Goal: Task Accomplishment & Management: Use online tool/utility

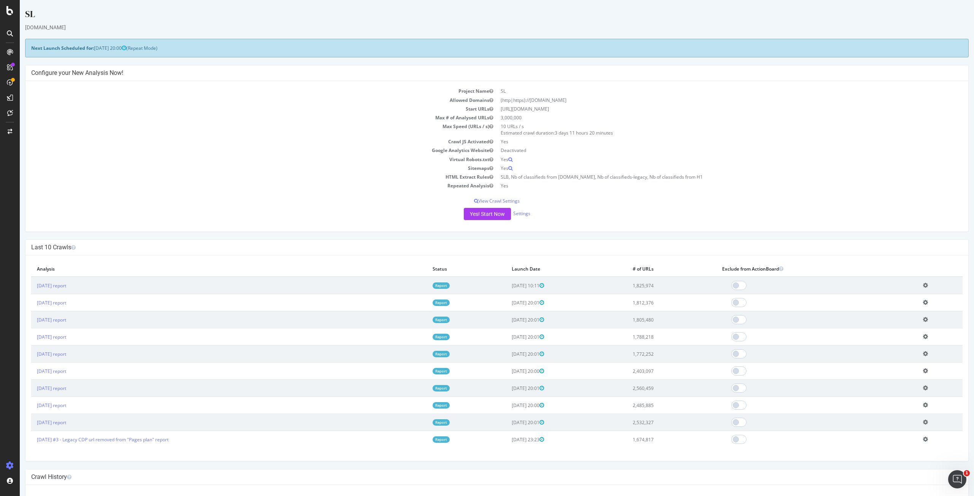
click at [50, 291] on td "[DATE] report" at bounding box center [229, 285] width 396 height 17
click at [59, 286] on link "[DATE] report" at bounding box center [51, 286] width 29 height 6
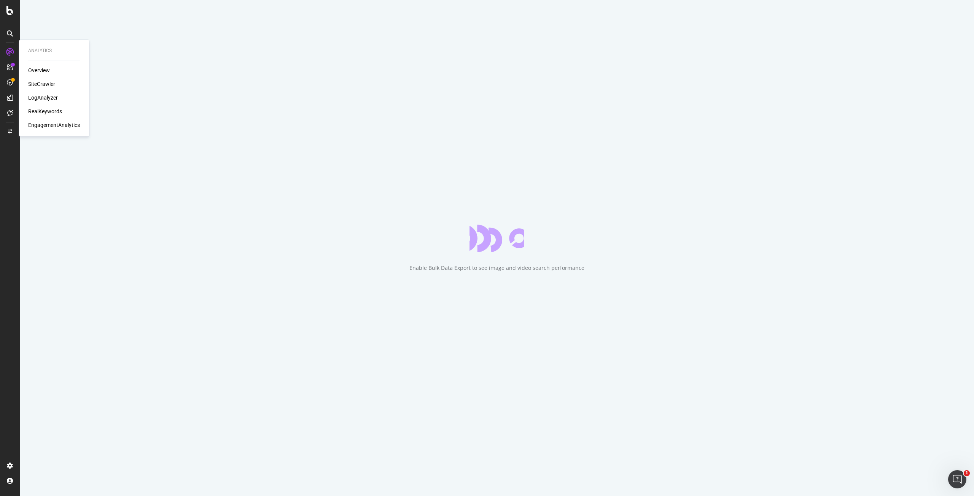
click at [45, 98] on div "LogAnalyzer" at bounding box center [43, 98] width 30 height 8
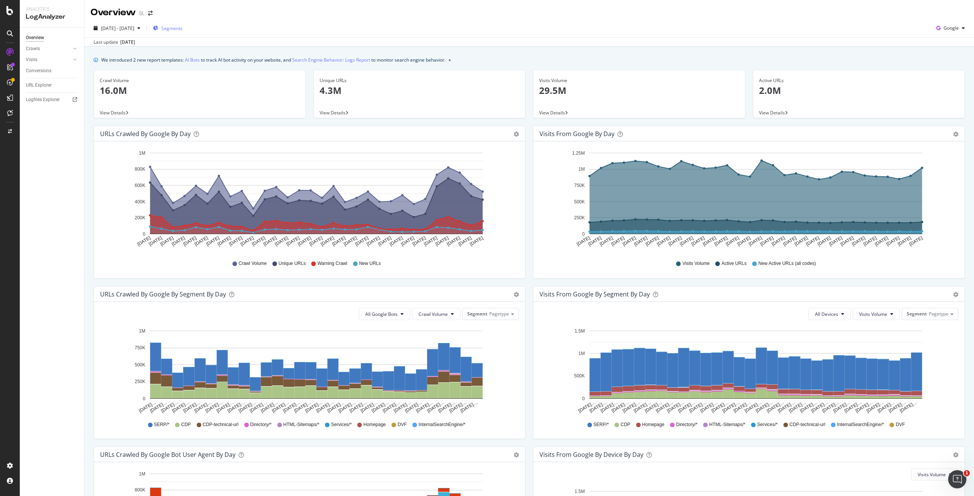
click at [183, 30] on span "Segments" at bounding box center [171, 28] width 21 height 6
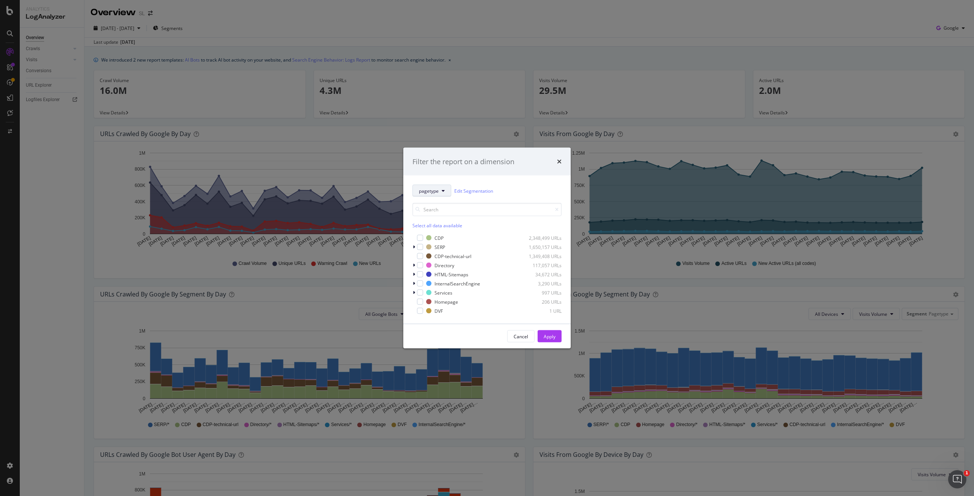
click at [443, 192] on icon "modal" at bounding box center [443, 191] width 3 height 5
click at [558, 164] on icon "times" at bounding box center [559, 162] width 5 height 6
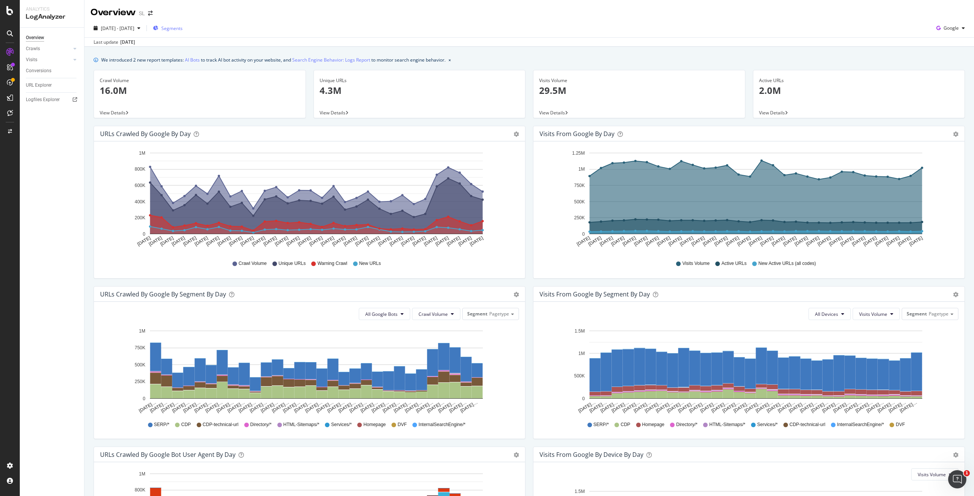
click at [186, 34] on button "Segments" at bounding box center [168, 28] width 36 height 12
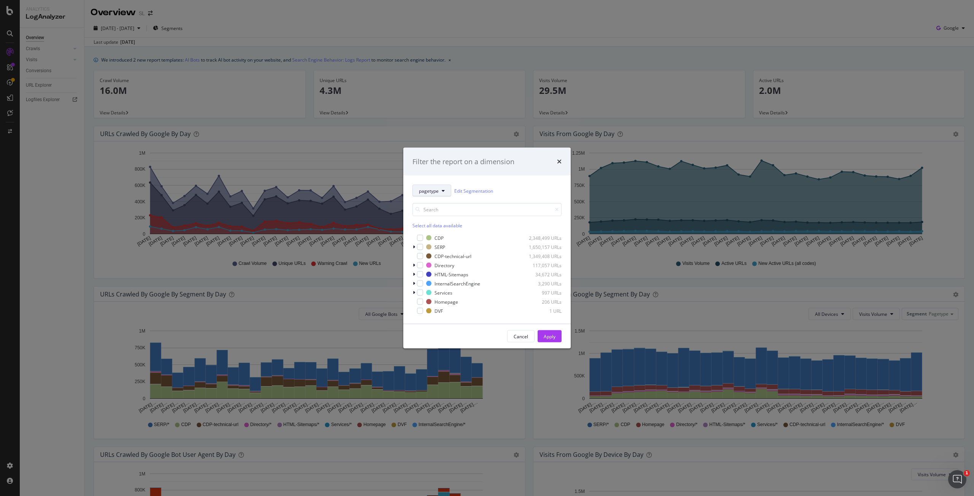
click at [439, 191] on button "pagetype" at bounding box center [431, 191] width 39 height 12
click at [446, 323] on div "WLvslegacy" at bounding box center [445, 329] width 65 height 14
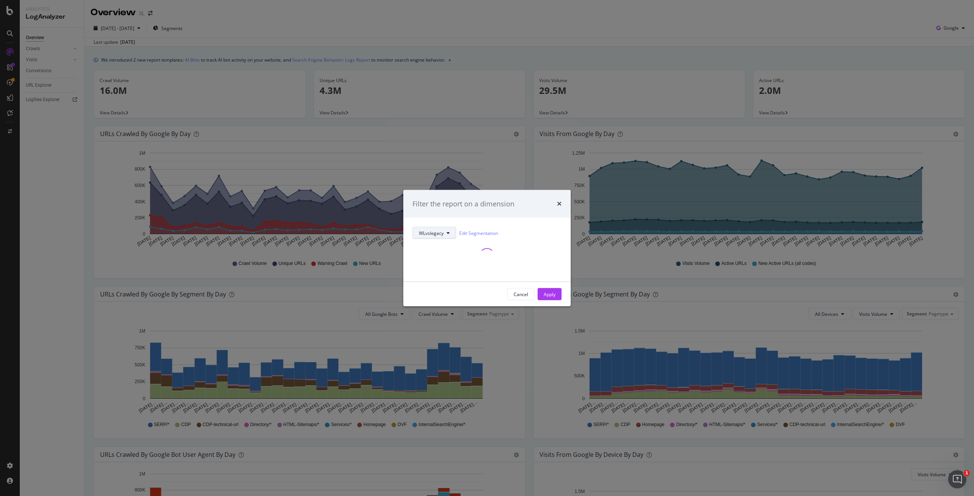
click at [427, 235] on span "WLvslegacy" at bounding box center [431, 233] width 25 height 6
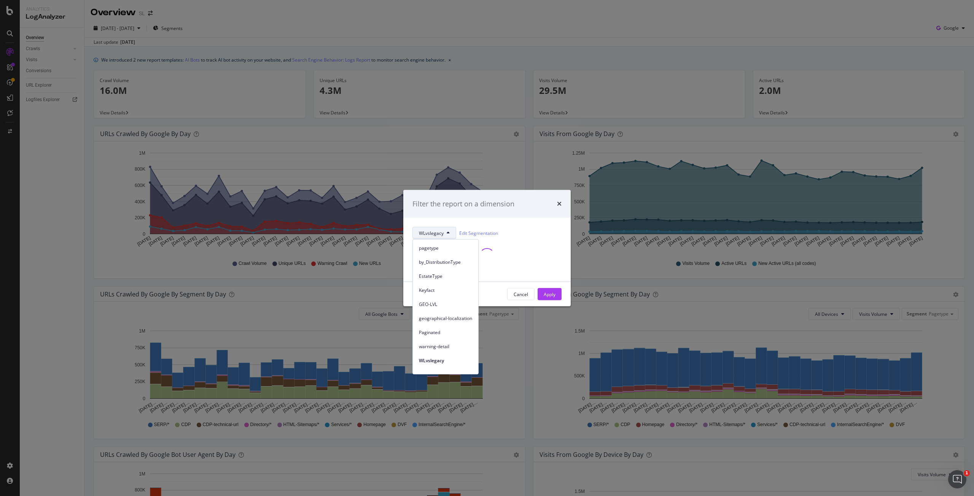
scroll to position [38, 0]
click at [440, 318] on span "warning-detail" at bounding box center [445, 321] width 53 height 7
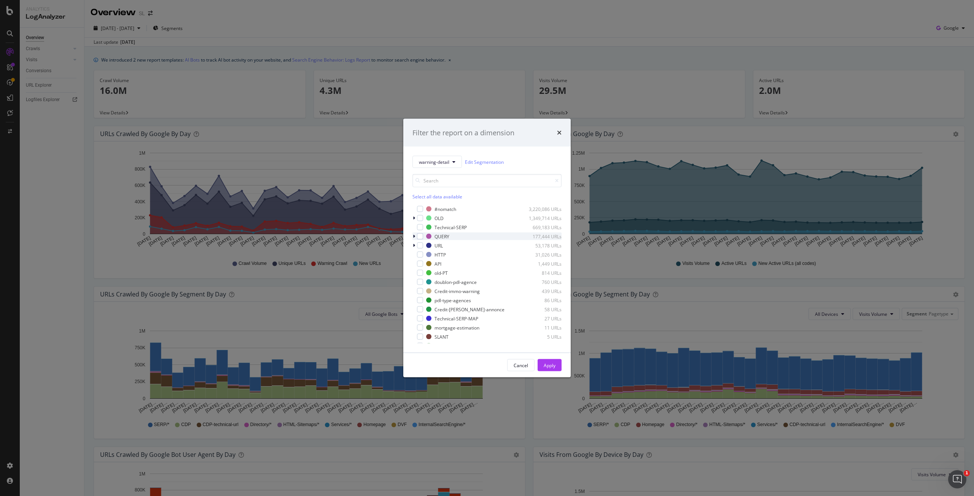
click at [413, 236] on icon "modal" at bounding box center [414, 236] width 2 height 5
click at [418, 316] on icon "modal" at bounding box center [418, 317] width 2 height 5
click at [424, 242] on div "modal" at bounding box center [424, 241] width 6 height 6
click at [547, 367] on div "Apply" at bounding box center [549, 365] width 12 height 6
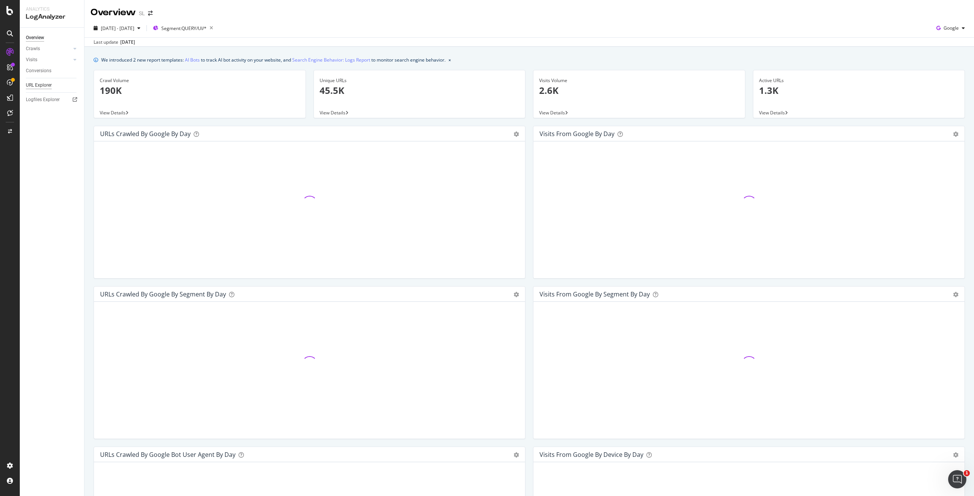
click at [37, 86] on div "URL Explorer" at bounding box center [39, 85] width 26 height 8
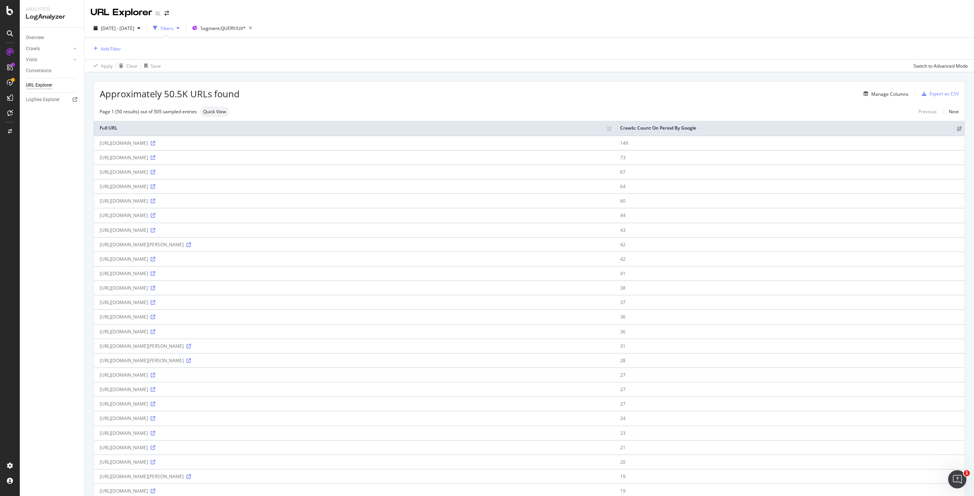
click at [471, 107] on div "Page 1 (50 results) out of 505 sampled entries Quick View Previous Next" at bounding box center [529, 111] width 870 height 11
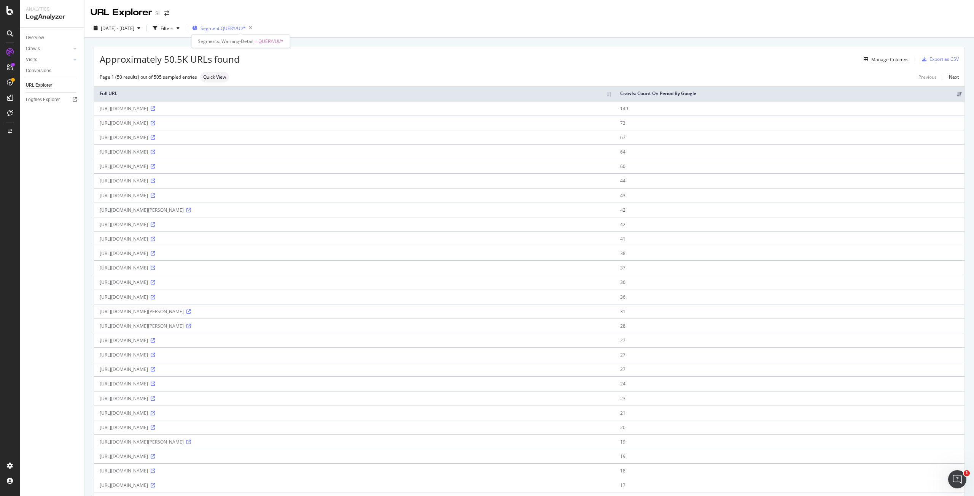
click at [246, 30] on span "Segment: QUERY/UI/*" at bounding box center [222, 28] width 45 height 6
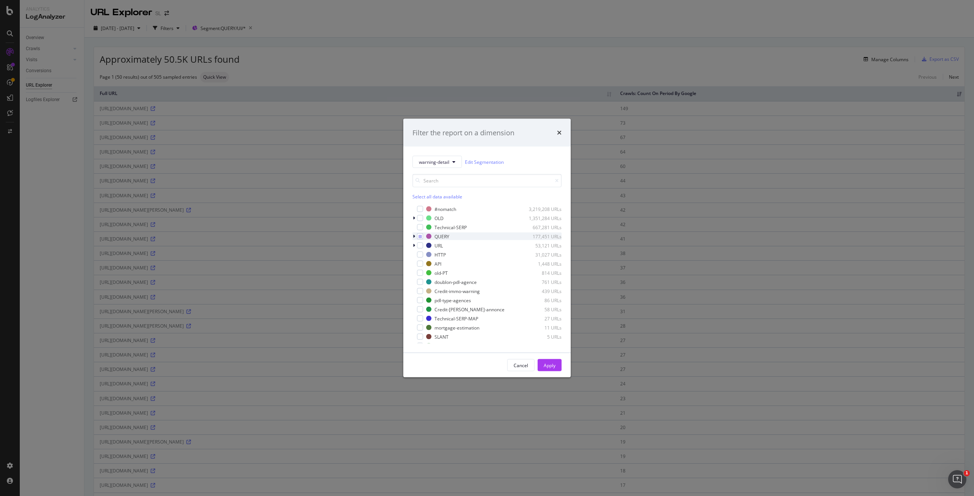
click at [413, 237] on icon "modal" at bounding box center [414, 236] width 2 height 5
click at [423, 317] on icon "modal" at bounding box center [424, 317] width 3 height 4
click at [419, 242] on icon "modal" at bounding box center [418, 244] width 2 height 5
click at [419, 242] on icon "modal" at bounding box center [418, 244] width 3 height 5
click at [418, 254] on icon "modal" at bounding box center [418, 253] width 2 height 5
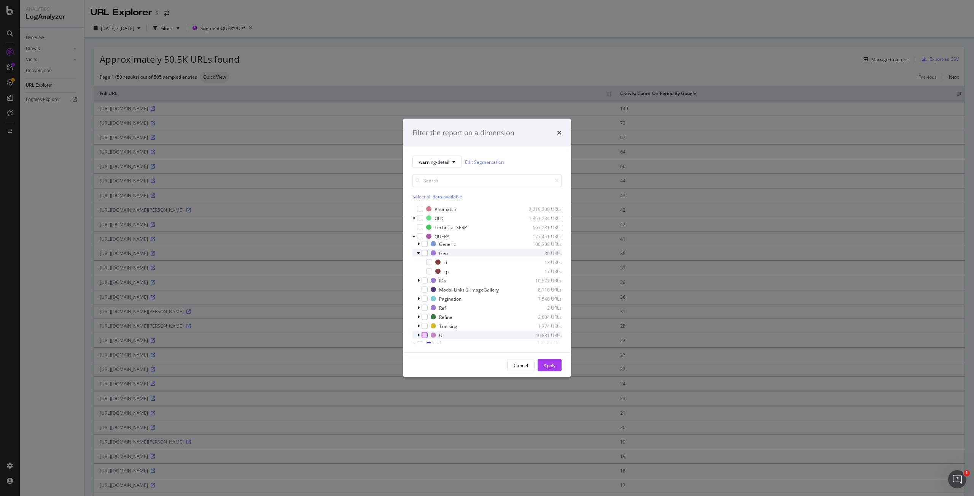
click at [418, 254] on icon "modal" at bounding box center [418, 253] width 3 height 5
click at [419, 261] on icon "modal" at bounding box center [418, 262] width 2 height 5
click at [419, 261] on icon "modal" at bounding box center [418, 262] width 3 height 5
click at [560, 133] on icon "times" at bounding box center [559, 133] width 5 height 6
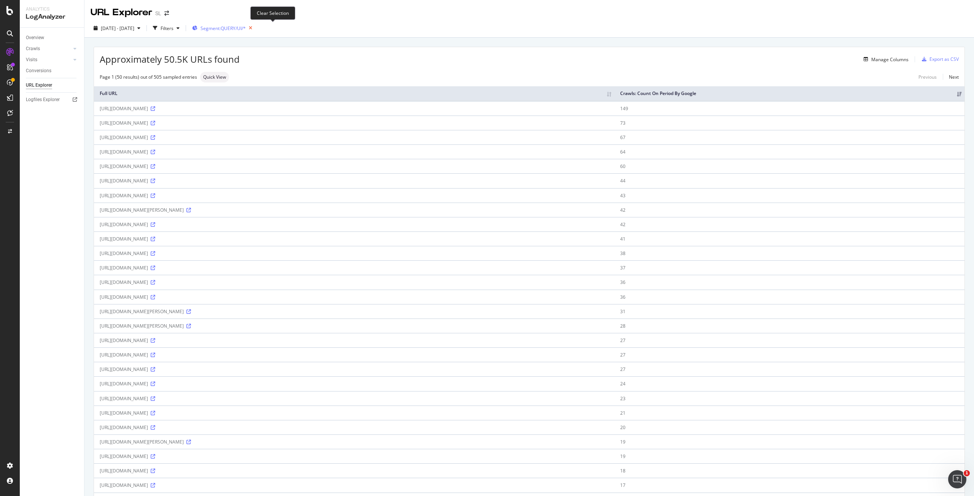
click at [255, 27] on icon "button" at bounding box center [251, 28] width 10 height 11
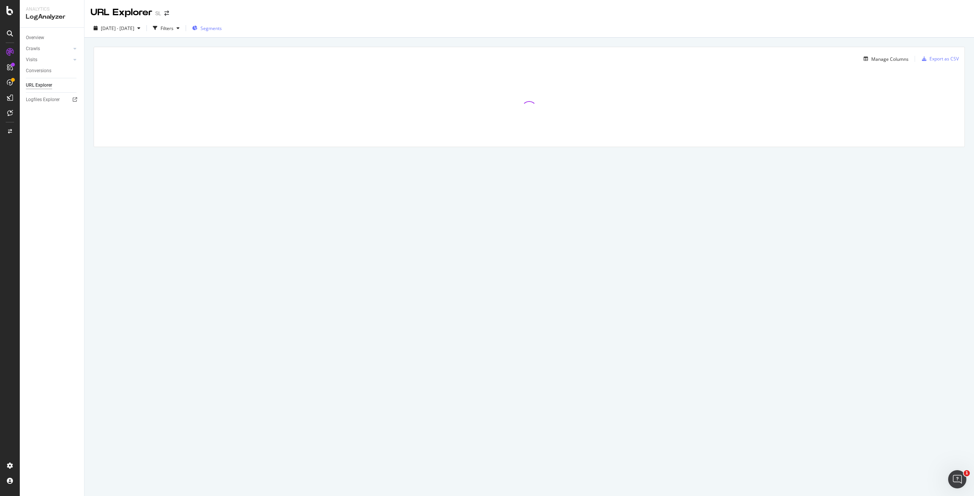
click at [222, 29] on span "Segments" at bounding box center [210, 28] width 21 height 6
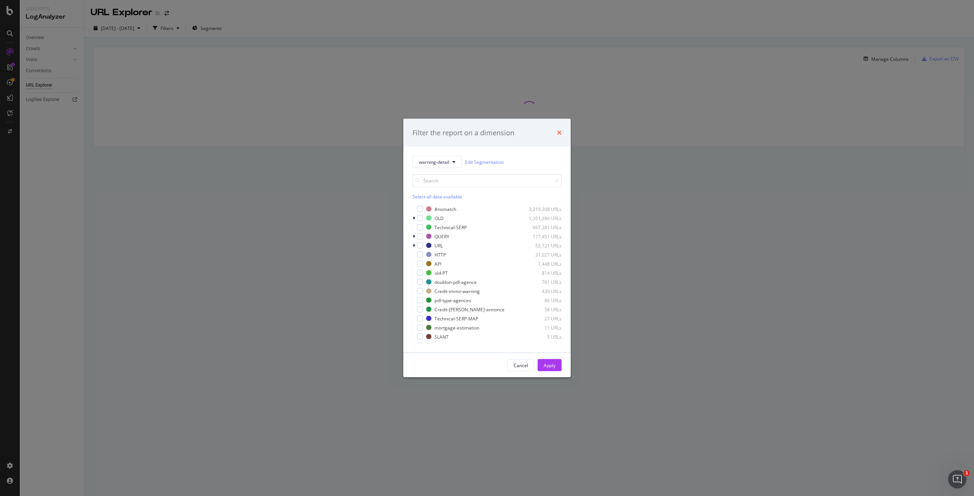
click at [560, 132] on icon "times" at bounding box center [559, 133] width 5 height 6
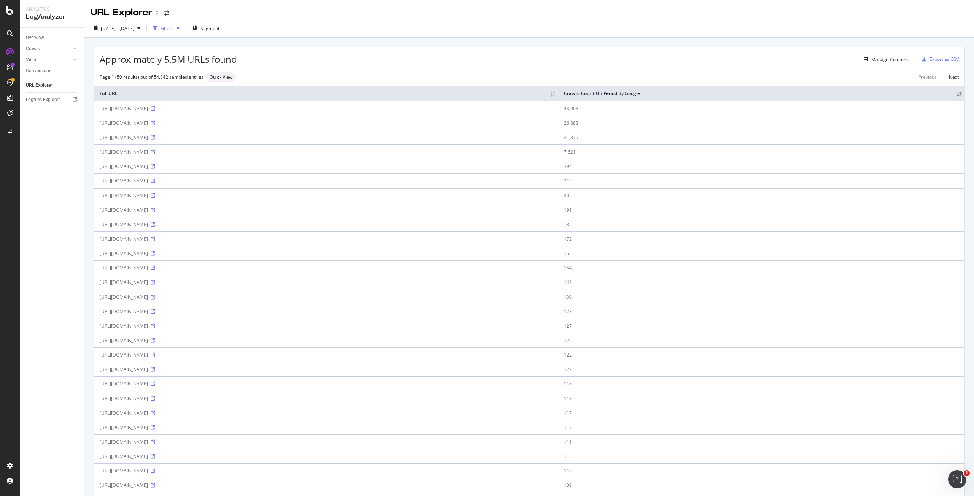
click at [183, 32] on div "Filters" at bounding box center [166, 27] width 33 height 11
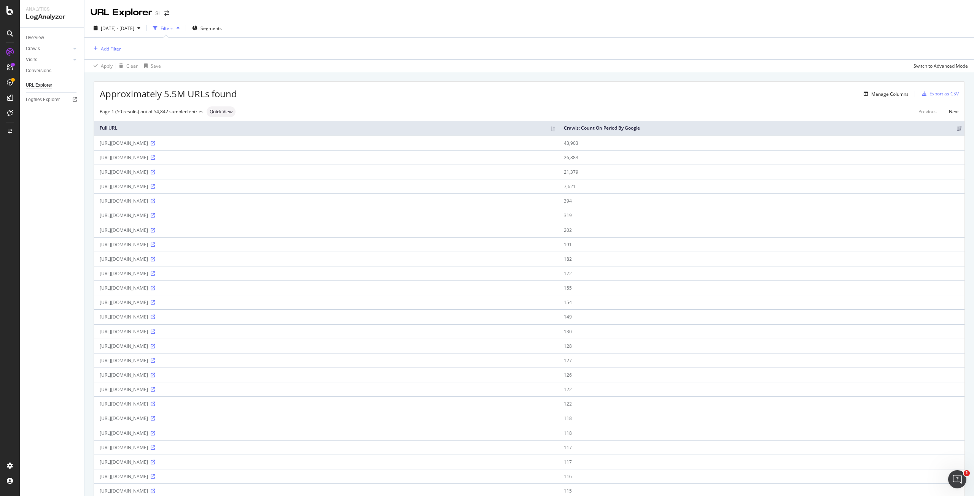
click at [103, 52] on div "Add Filter" at bounding box center [106, 48] width 30 height 8
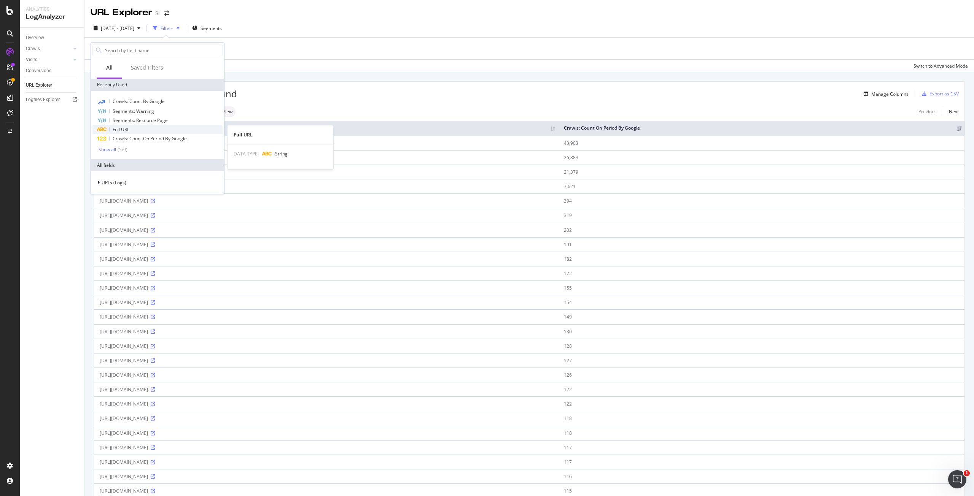
click at [133, 134] on div "Full URL" at bounding box center [157, 129] width 130 height 9
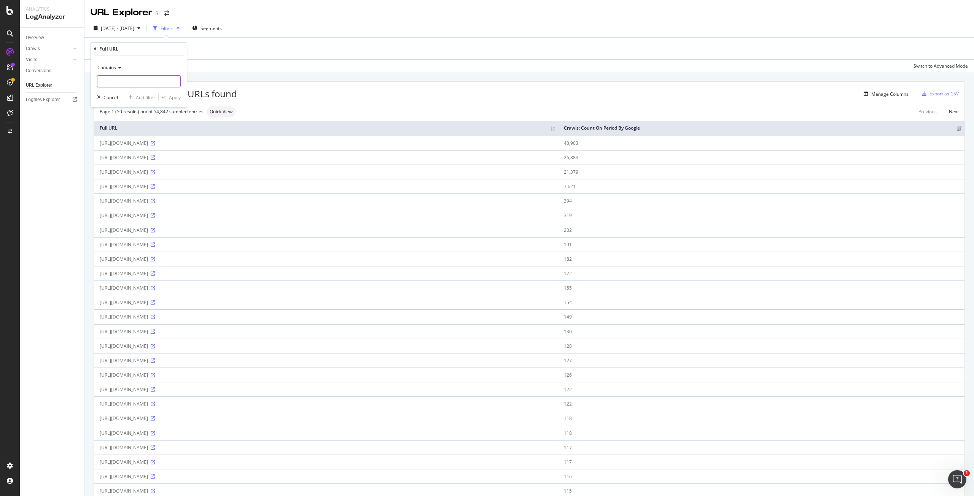
click at [148, 79] on input "text" at bounding box center [138, 81] width 83 height 12
click at [334, 108] on div "Page 1 (50 results) out of 54,842 sampled entries Quick View Previous Next" at bounding box center [529, 111] width 870 height 11
click at [130, 50] on div "missing value" at bounding box center [132, 49] width 29 height 6
click at [133, 78] on input "text" at bounding box center [138, 81] width 83 height 12
click at [103, 100] on button "Cancel" at bounding box center [106, 97] width 24 height 8
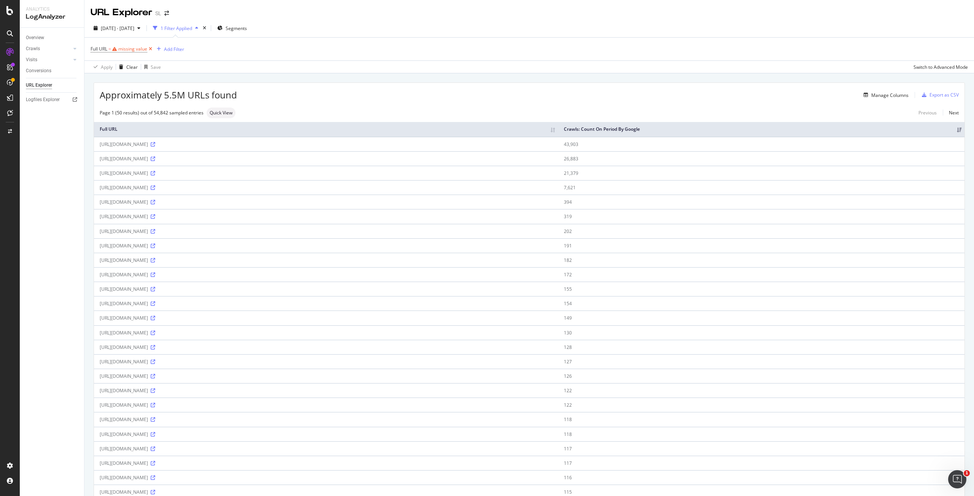
click at [151, 48] on icon at bounding box center [150, 49] width 6 height 8
click at [116, 50] on div "Add Filter" at bounding box center [111, 49] width 20 height 6
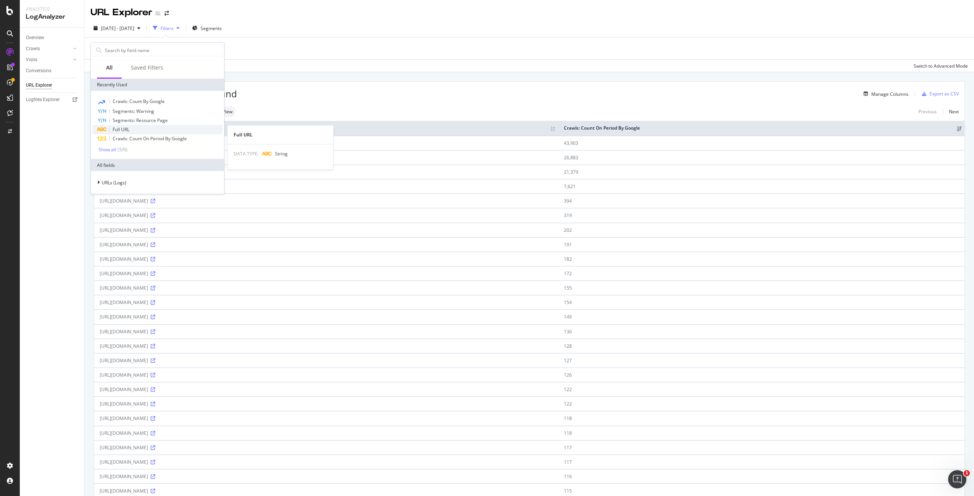
click at [129, 131] on span "Full URL" at bounding box center [121, 129] width 17 height 6
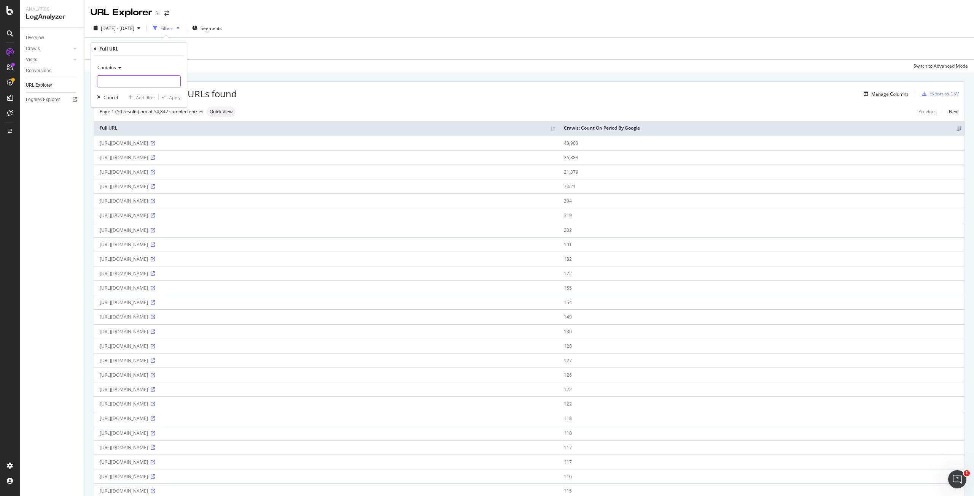
click at [131, 83] on input "text" at bounding box center [138, 81] width 83 height 12
click at [104, 99] on div "Cancel" at bounding box center [110, 97] width 14 height 6
drag, startPoint x: 37, startPoint y: 38, endPoint x: 72, endPoint y: 43, distance: 35.7
click at [37, 38] on div "Overview" at bounding box center [35, 38] width 18 height 8
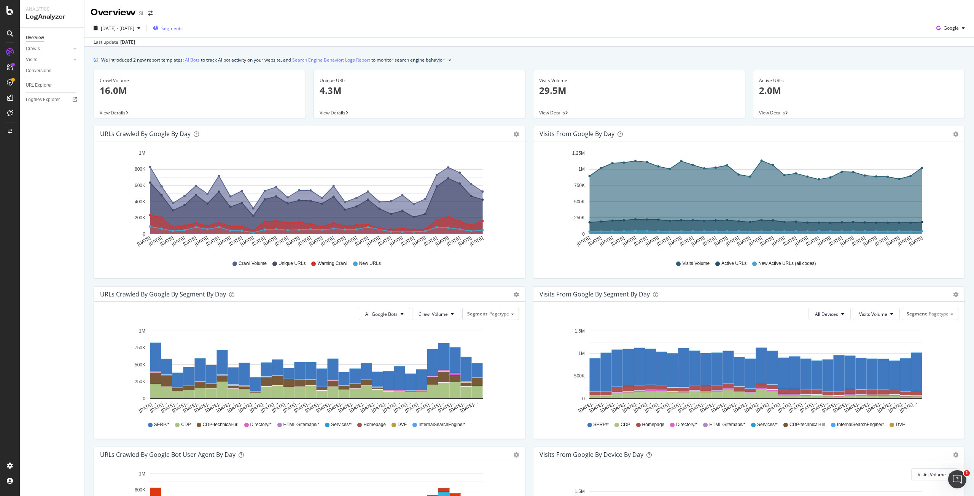
click at [183, 27] on span "Segments" at bounding box center [171, 28] width 21 height 6
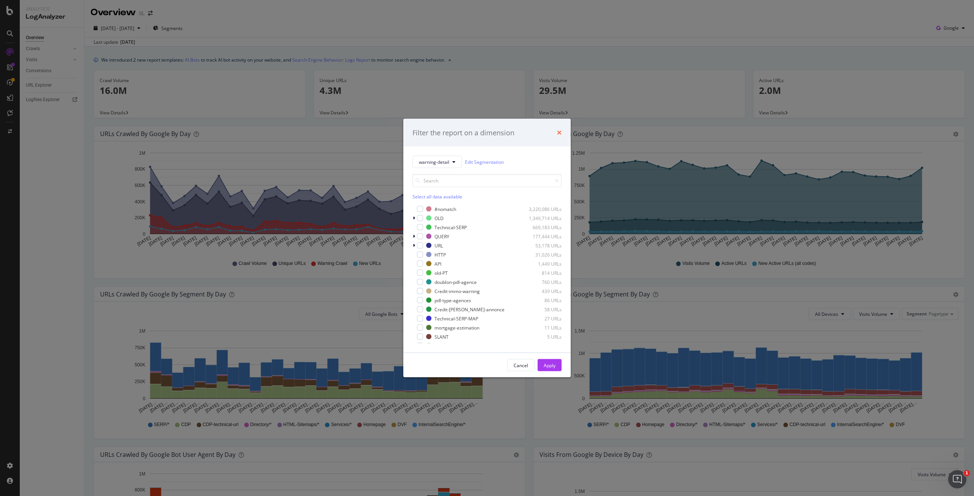
click at [559, 133] on icon "times" at bounding box center [559, 133] width 5 height 6
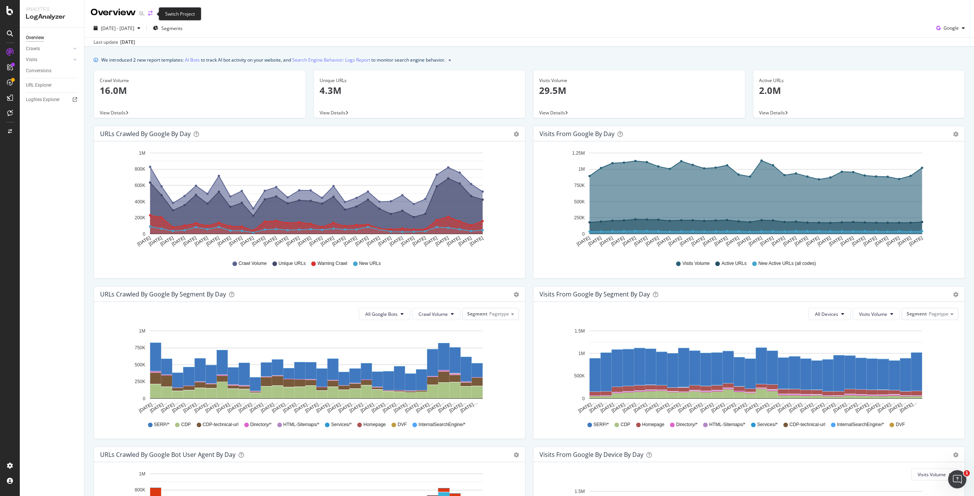
click at [151, 13] on icon "arrow-right-arrow-left" at bounding box center [150, 13] width 5 height 5
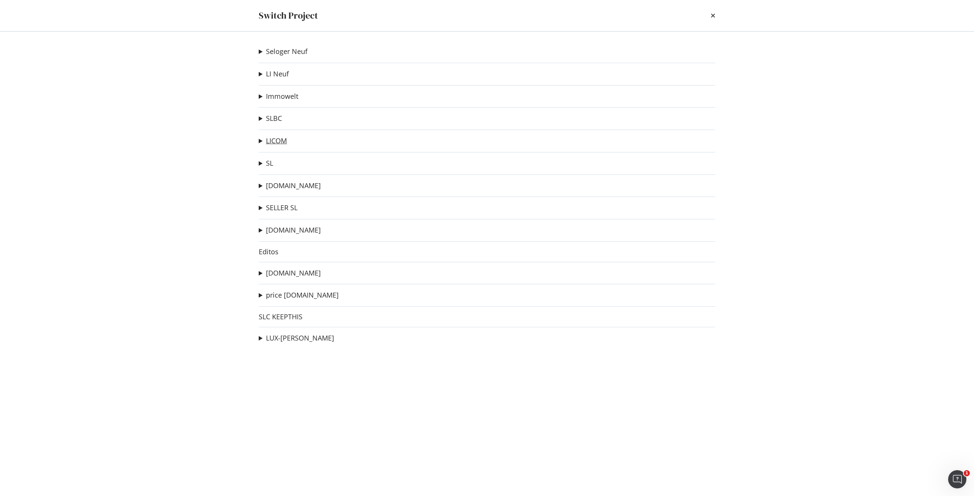
click at [278, 143] on link "LICOM" at bounding box center [276, 141] width 21 height 8
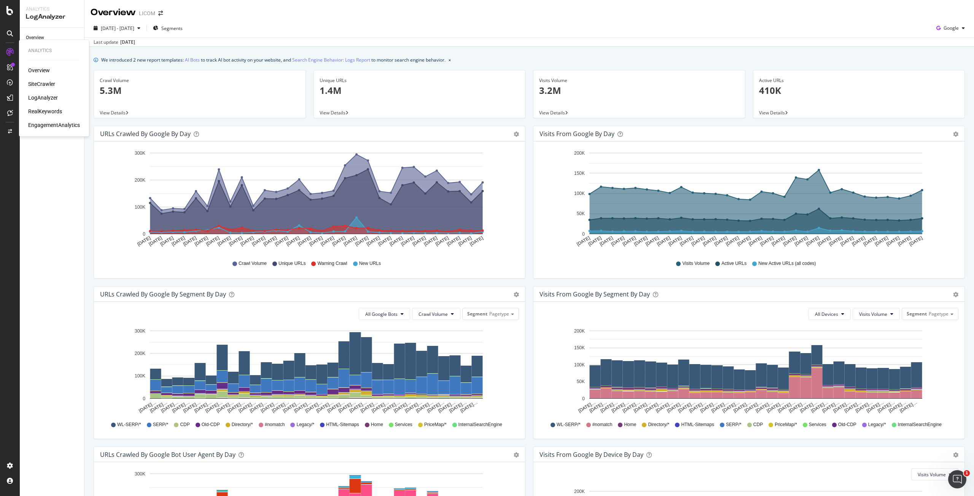
click at [47, 86] on div "SiteCrawler" at bounding box center [41, 84] width 27 height 8
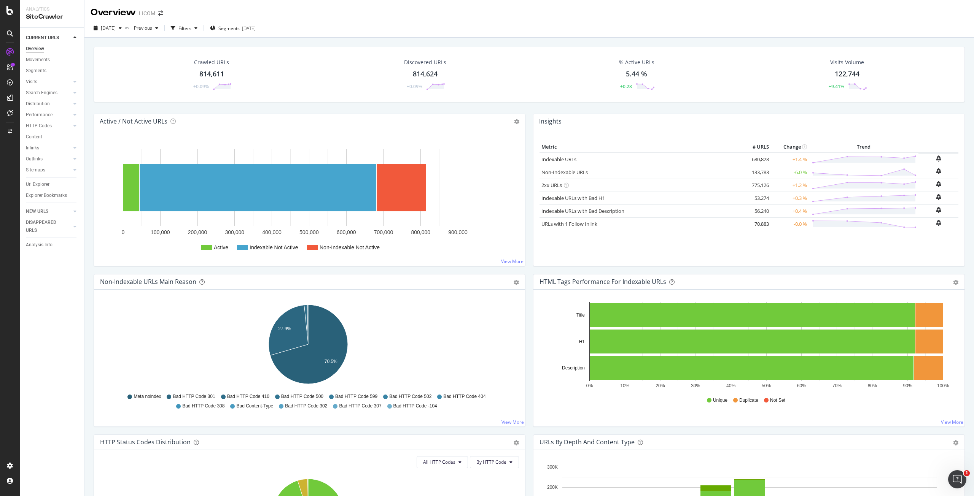
drag, startPoint x: 49, startPoint y: 91, endPoint x: 62, endPoint y: 129, distance: 39.9
click at [49, 91] on div "Search Engines" at bounding box center [42, 93] width 32 height 8
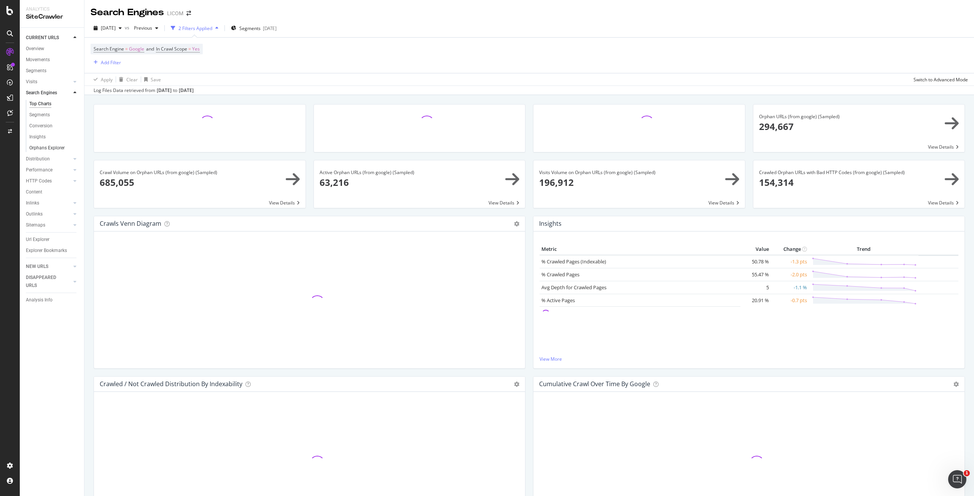
drag, startPoint x: 49, startPoint y: 147, endPoint x: 70, endPoint y: 146, distance: 20.2
click at [49, 146] on div "Orphans Explorer" at bounding box center [46, 148] width 35 height 8
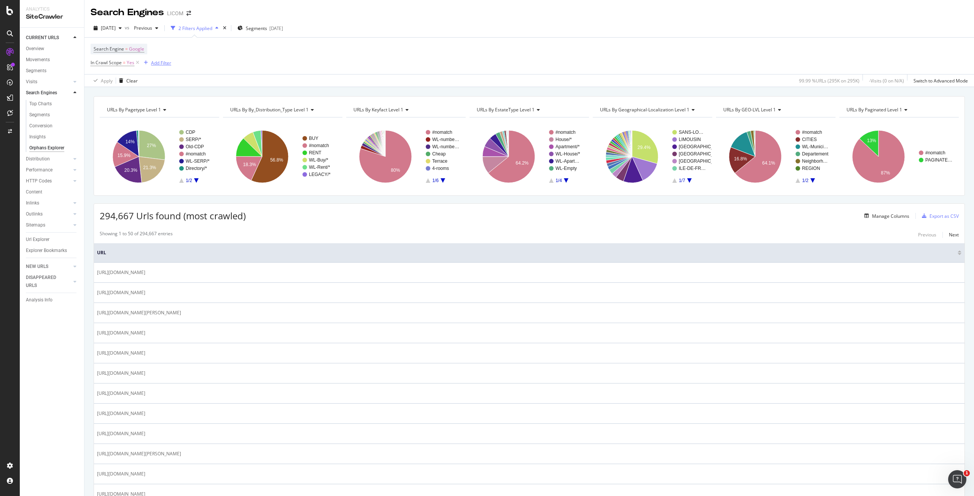
click at [158, 65] on div "Add Filter" at bounding box center [161, 63] width 20 height 6
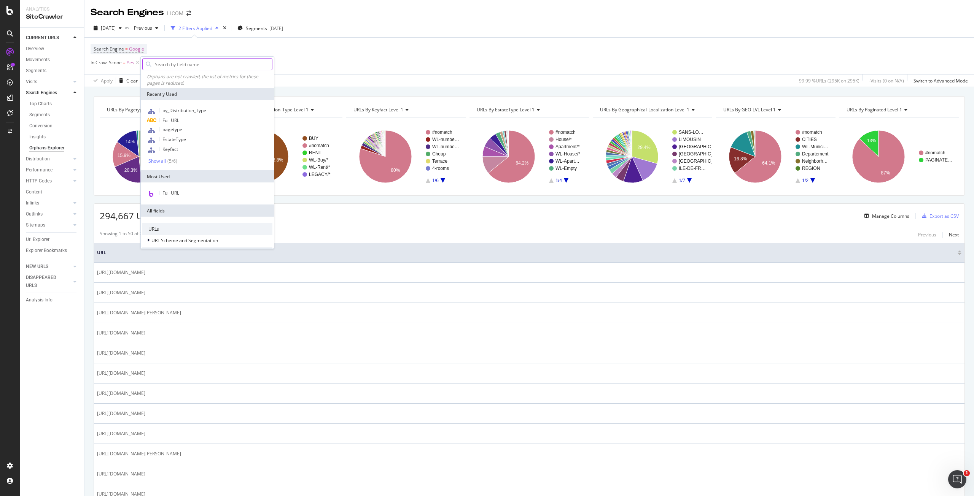
click at [181, 69] on input "text" at bounding box center [213, 64] width 118 height 11
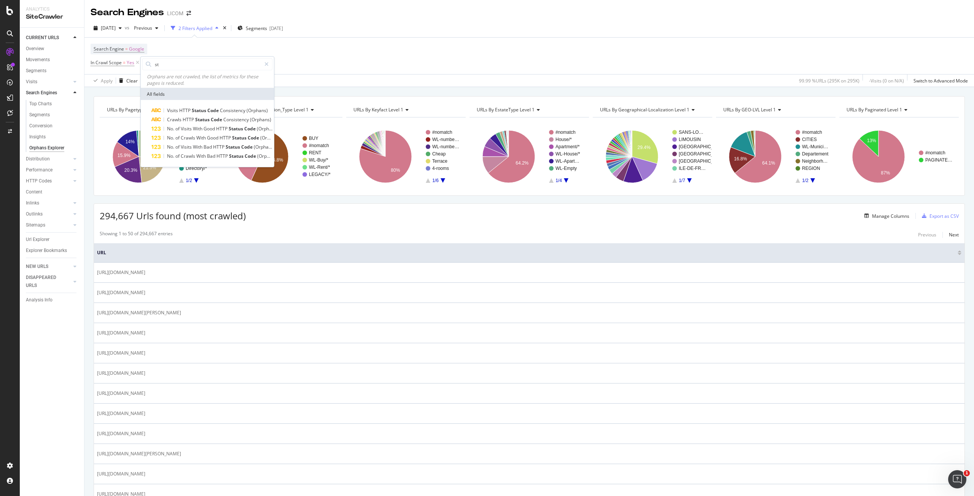
type input "s"
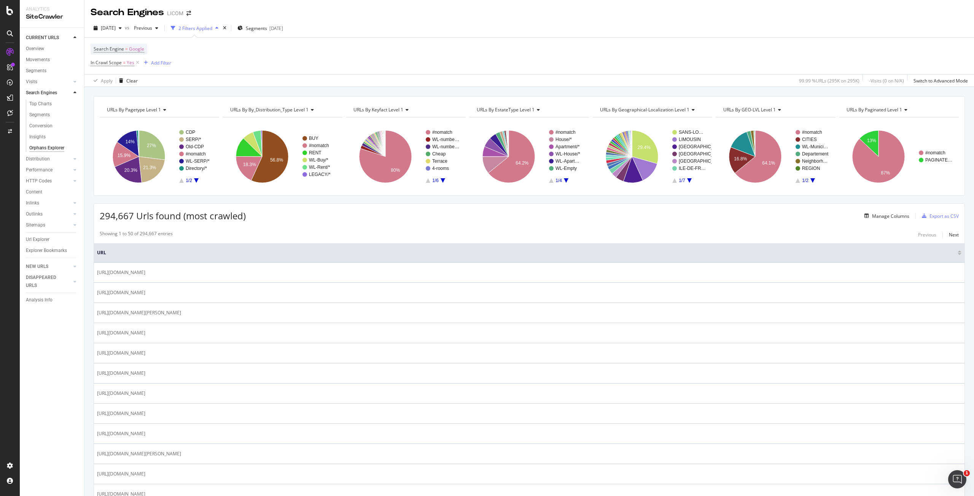
click at [475, 51] on div "Search Engine = Google In Crawl Scope = Yes Add Filter" at bounding box center [529, 56] width 877 height 37
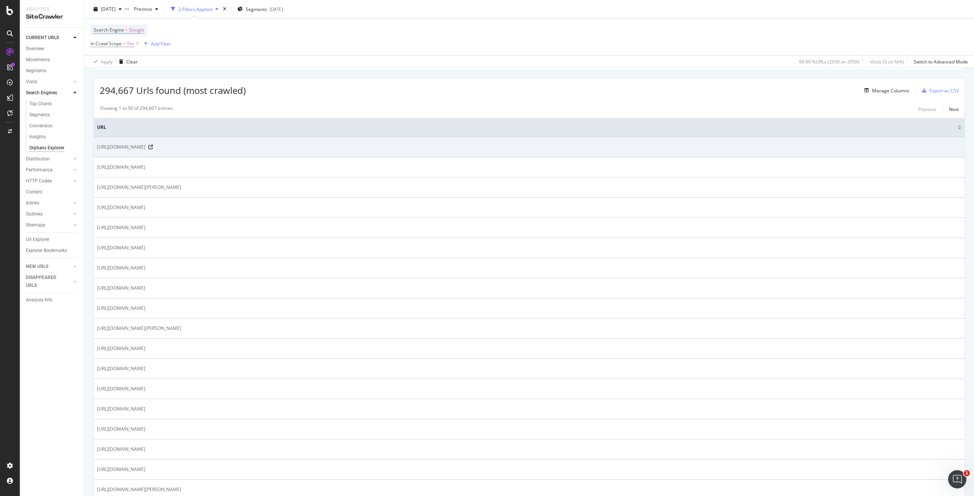
scroll to position [152, 0]
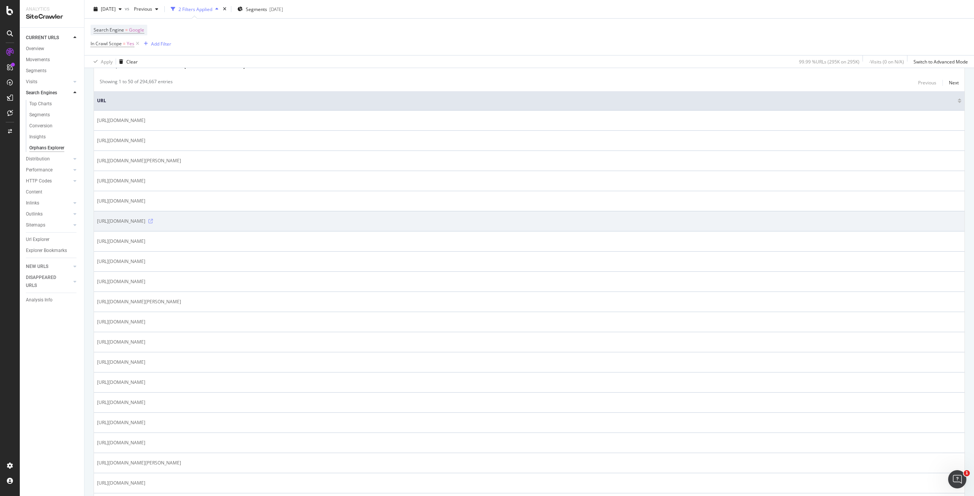
click at [153, 220] on icon at bounding box center [150, 221] width 5 height 5
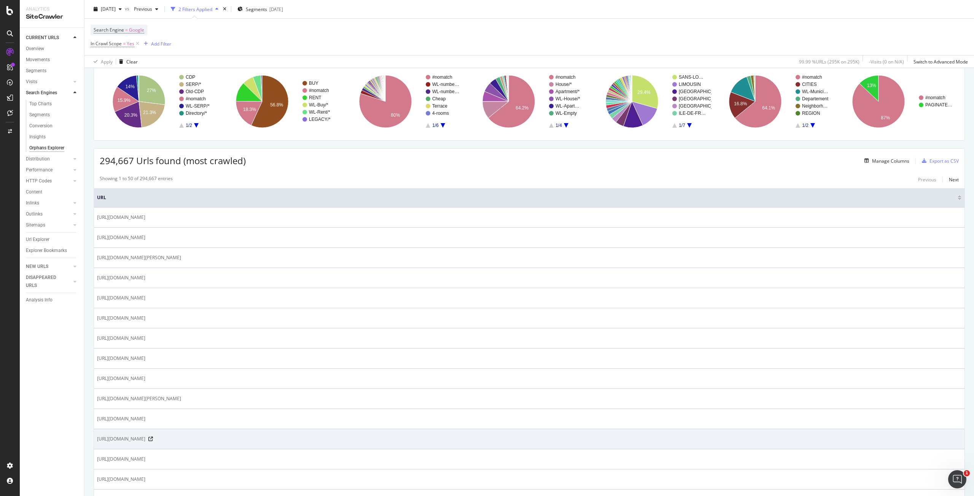
scroll to position [0, 0]
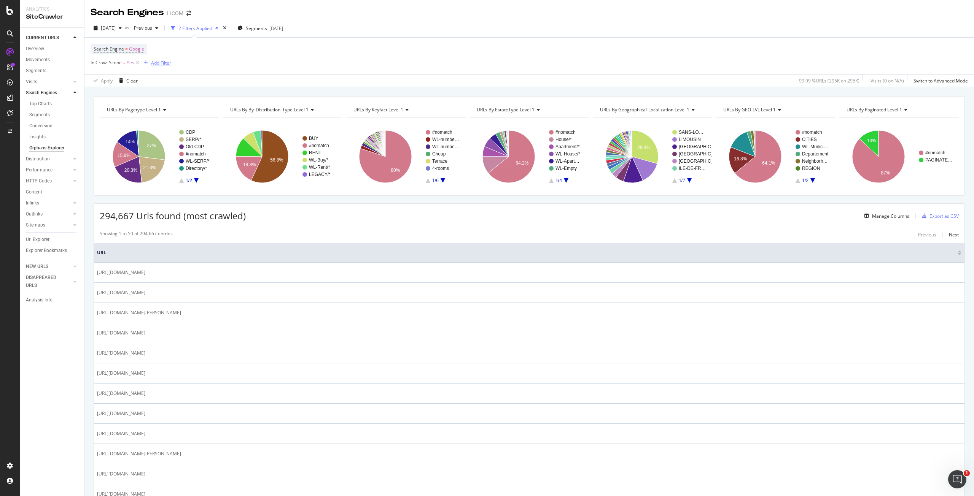
click at [154, 64] on div "Add Filter" at bounding box center [161, 63] width 20 height 6
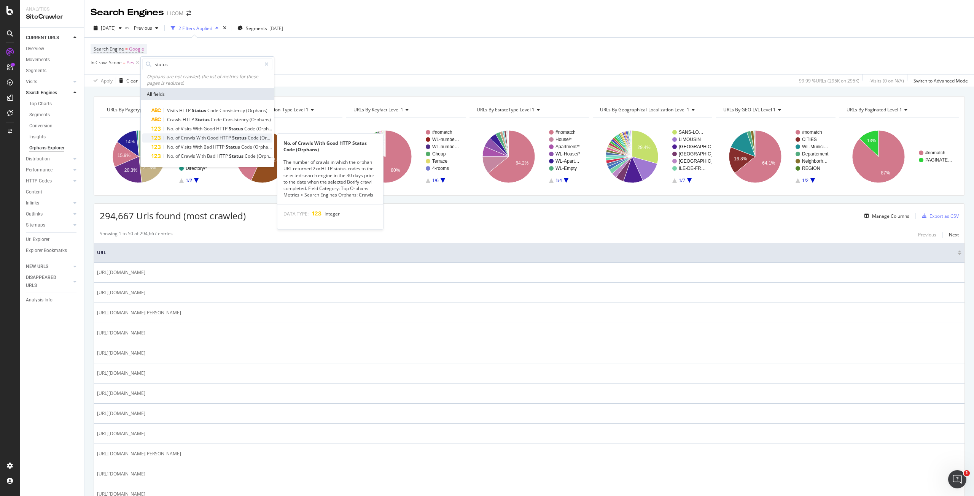
type input "status"
click at [215, 135] on span "Good" at bounding box center [213, 138] width 13 height 6
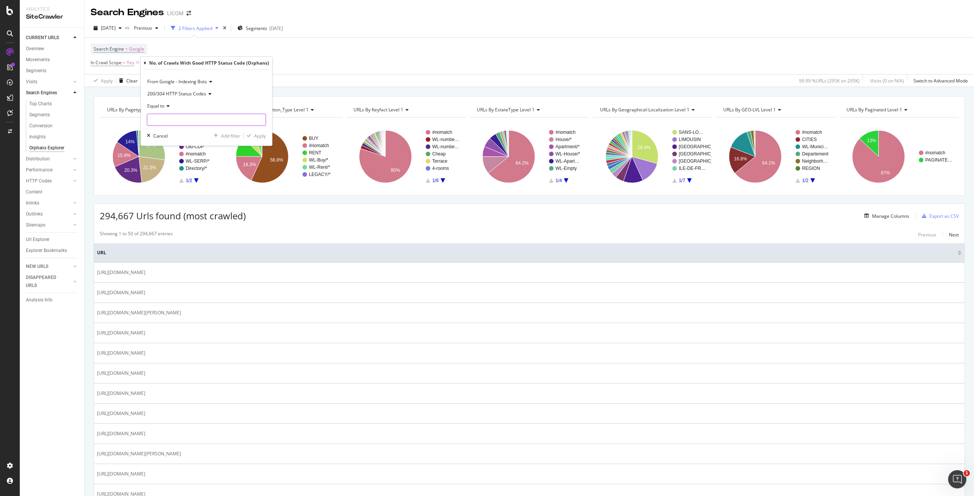
click at [176, 119] on input "number" at bounding box center [206, 120] width 119 height 12
click at [259, 119] on input "1" at bounding box center [206, 120] width 119 height 12
type input "0"
click at [259, 122] on input "0" at bounding box center [206, 120] width 119 height 12
type input "200"
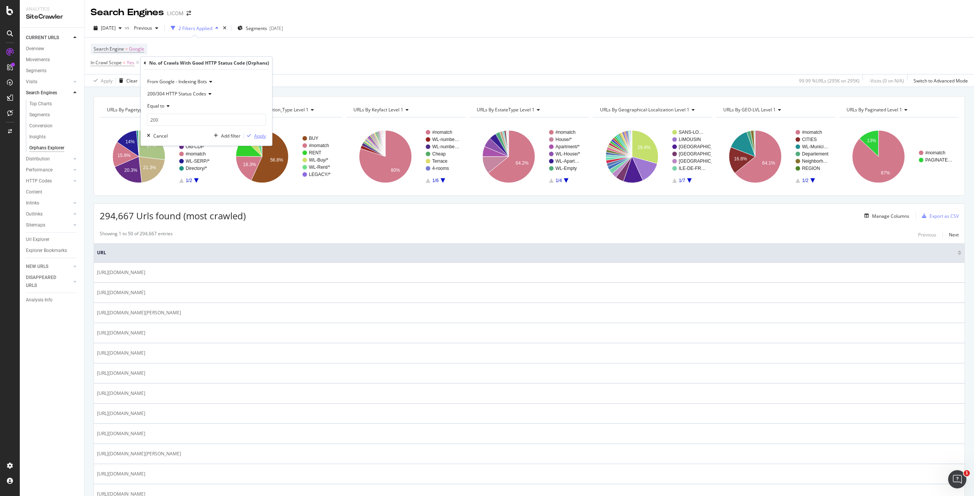
click at [262, 135] on div "Apply" at bounding box center [260, 136] width 12 height 6
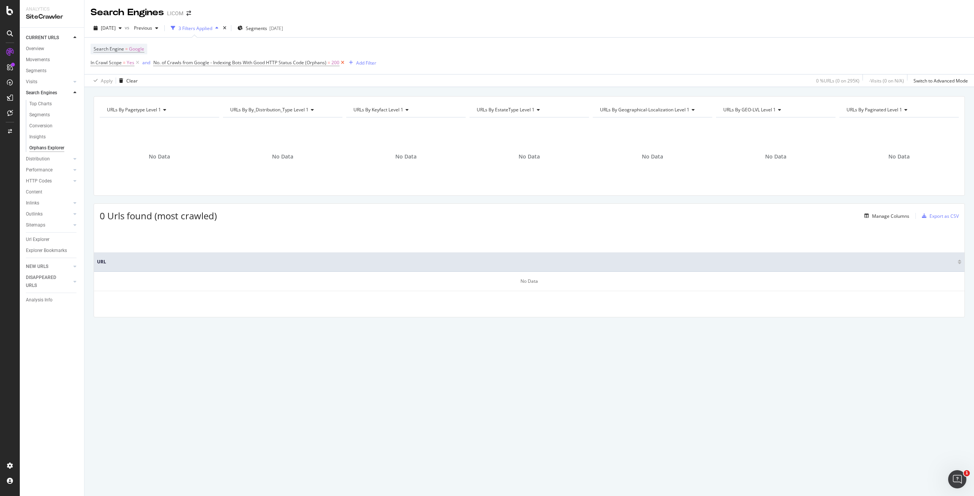
click at [343, 64] on icon at bounding box center [342, 63] width 6 height 8
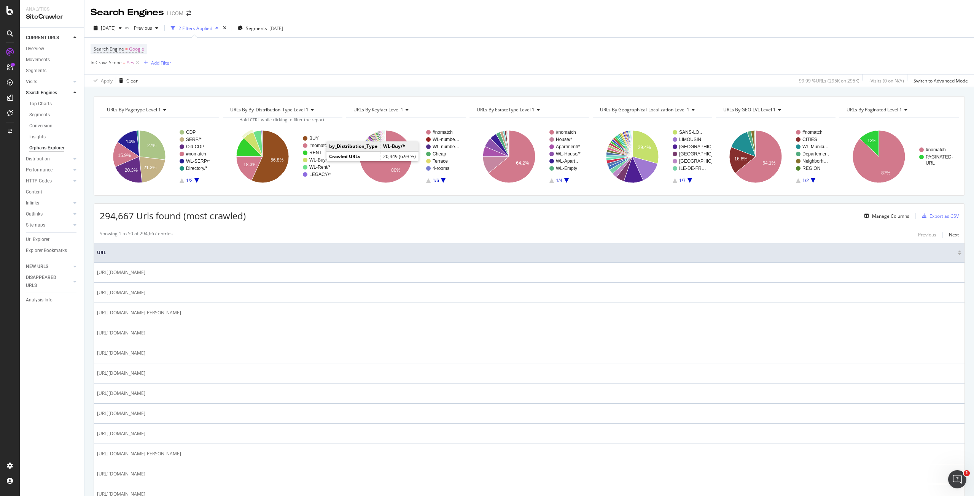
click at [319, 161] on text "WL-Buy/*" at bounding box center [318, 159] width 19 height 5
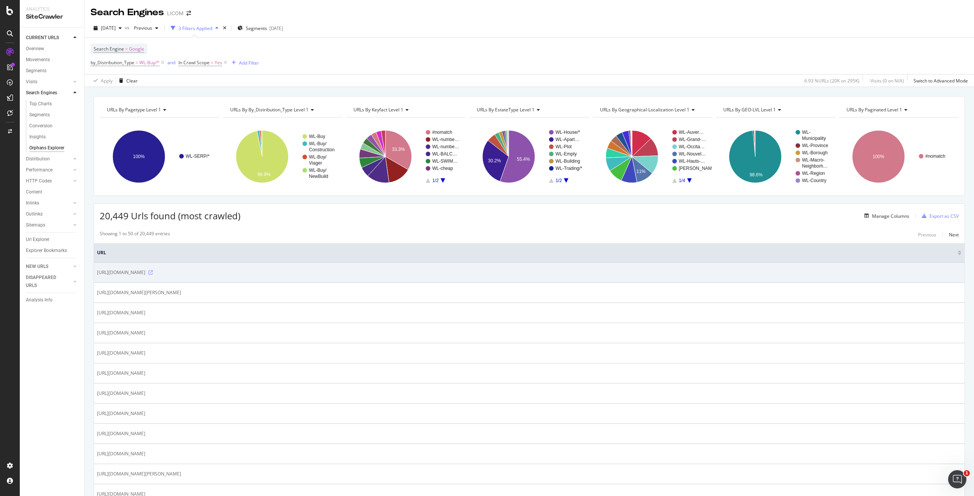
click at [153, 273] on icon at bounding box center [150, 272] width 5 height 5
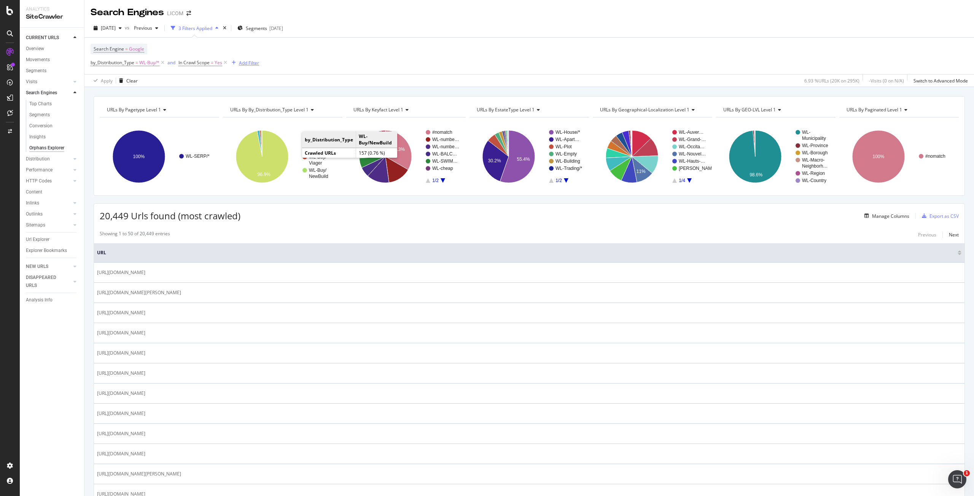
click at [248, 59] on div "Add Filter" at bounding box center [244, 63] width 30 height 8
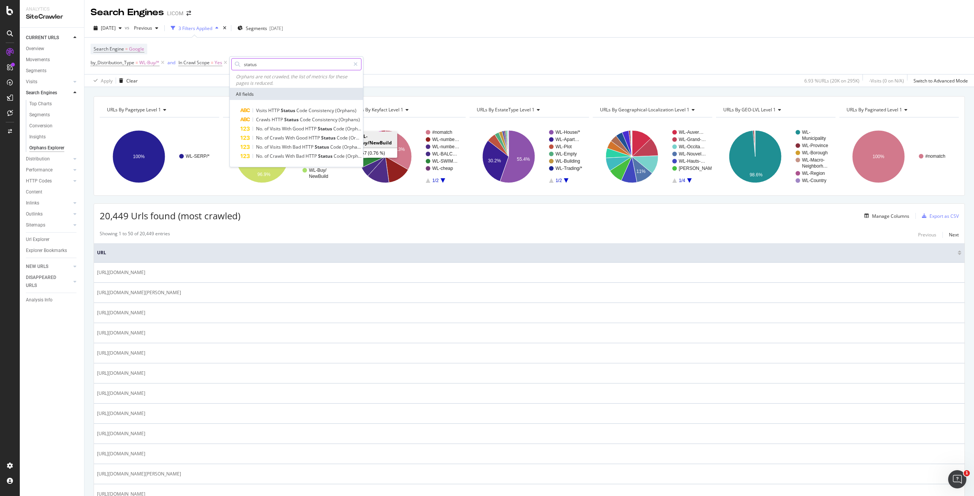
click at [277, 67] on input "status" at bounding box center [296, 64] width 107 height 11
click at [356, 62] on icon at bounding box center [355, 64] width 4 height 5
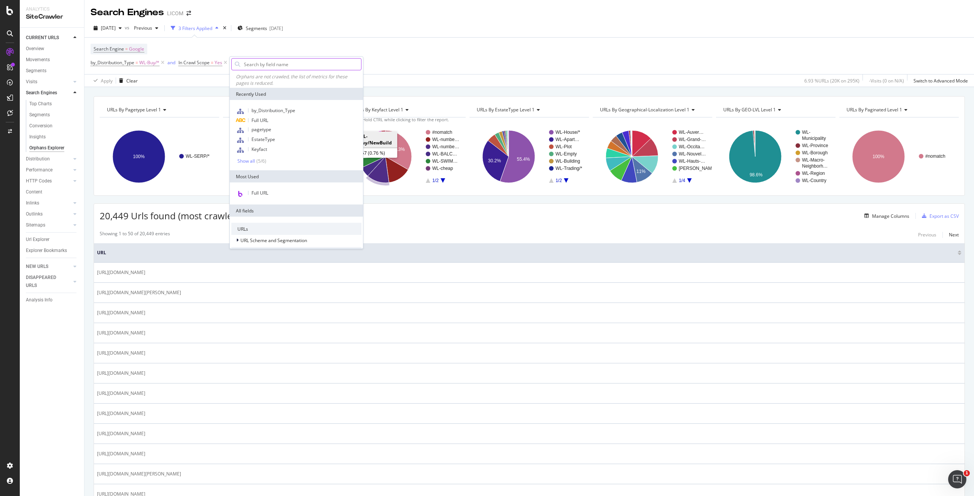
click at [418, 42] on div "Search Engine = Google by_Distribution_Type = WL-Buy/* and In Crawl Scope = Yes…" at bounding box center [529, 56] width 877 height 37
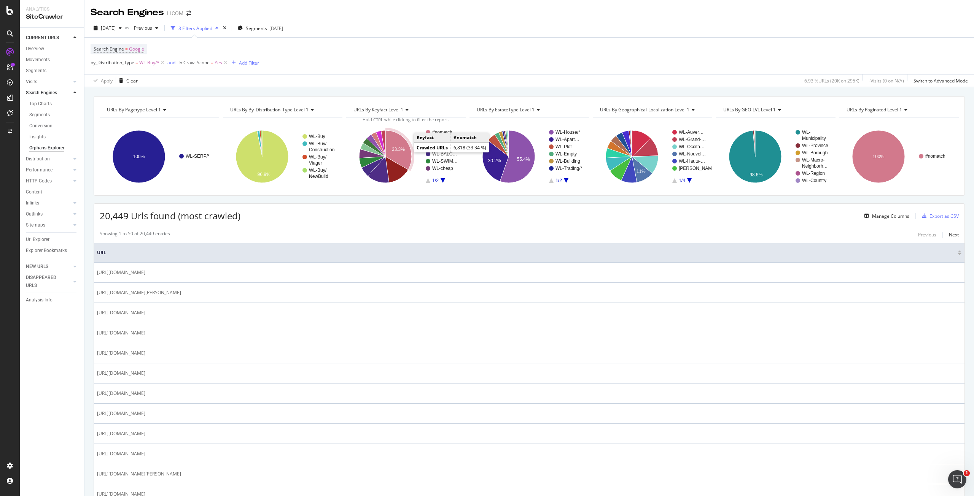
click at [405, 152] on icon "A chart." at bounding box center [398, 150] width 26 height 40
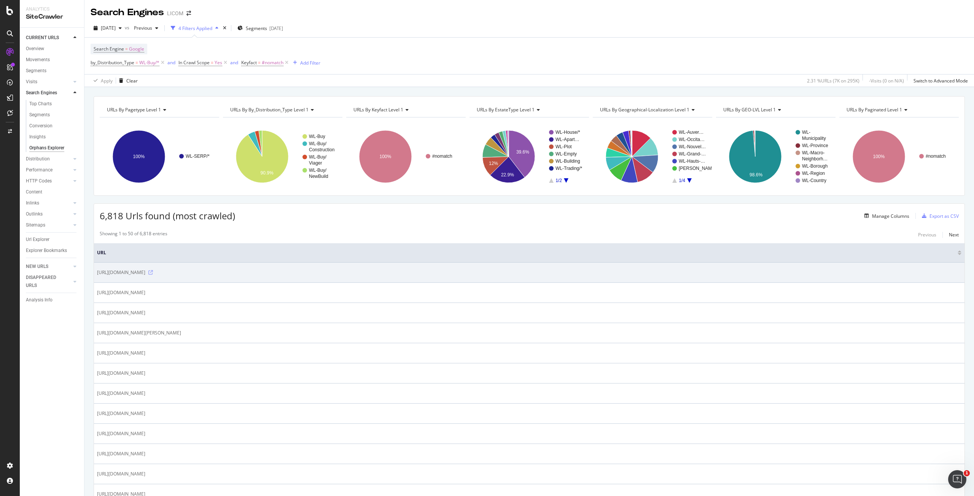
click at [153, 274] on icon at bounding box center [150, 272] width 5 height 5
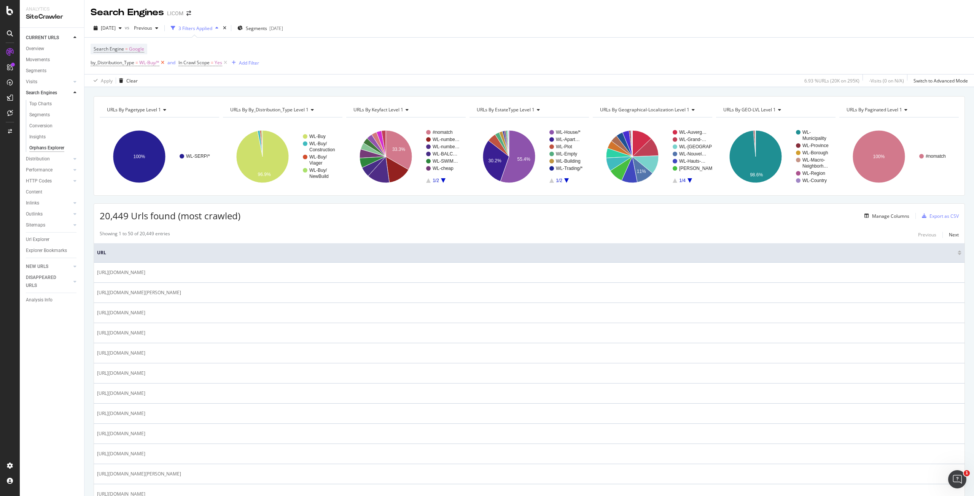
click at [162, 63] on icon at bounding box center [162, 63] width 6 height 8
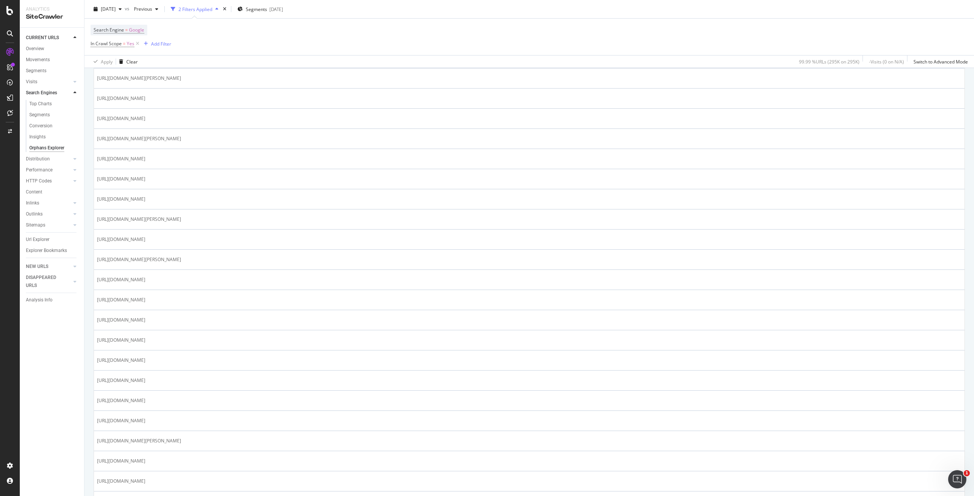
scroll to position [761, 0]
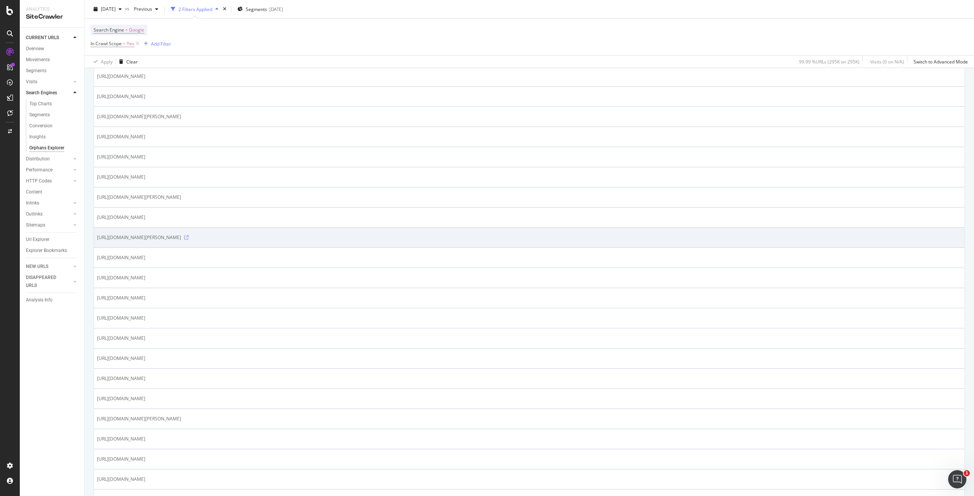
click at [189, 238] on icon at bounding box center [186, 237] width 5 height 5
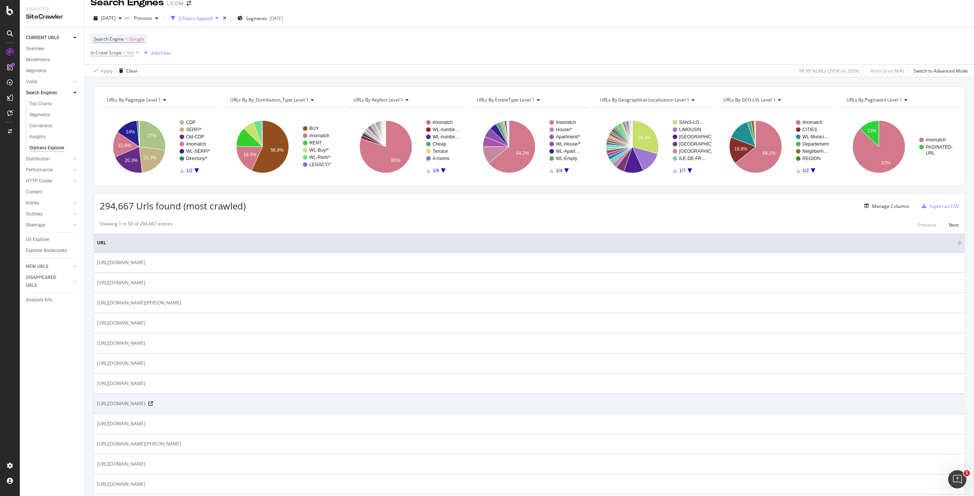
scroll to position [0, 0]
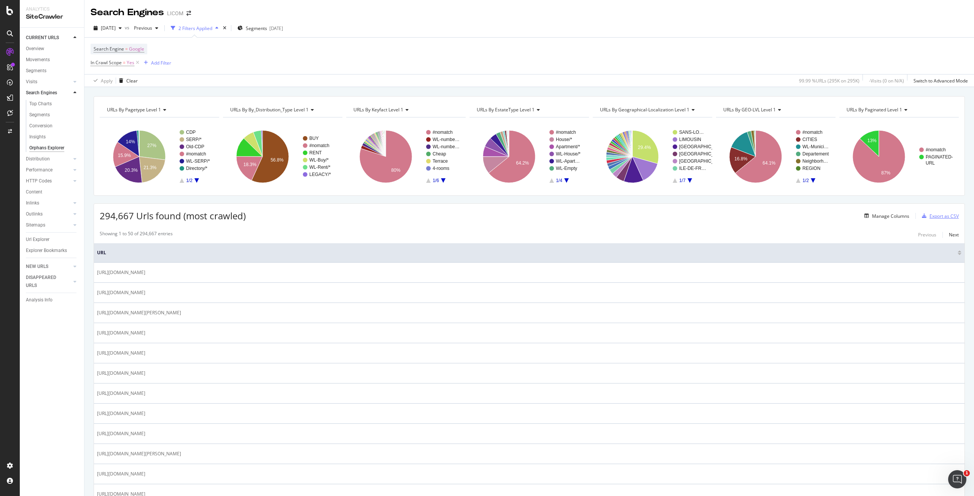
click at [939, 216] on div "Export as CSV" at bounding box center [943, 216] width 29 height 6
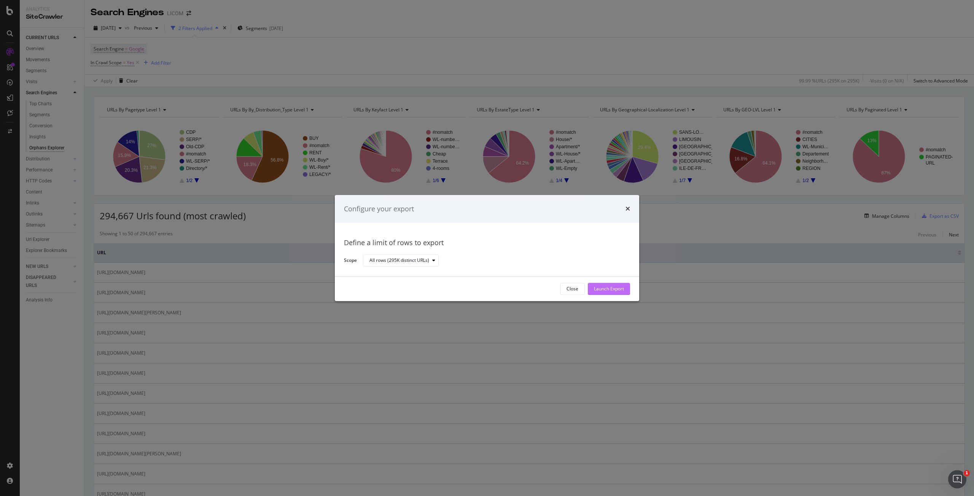
click at [613, 287] on div "Launch Export" at bounding box center [609, 289] width 30 height 6
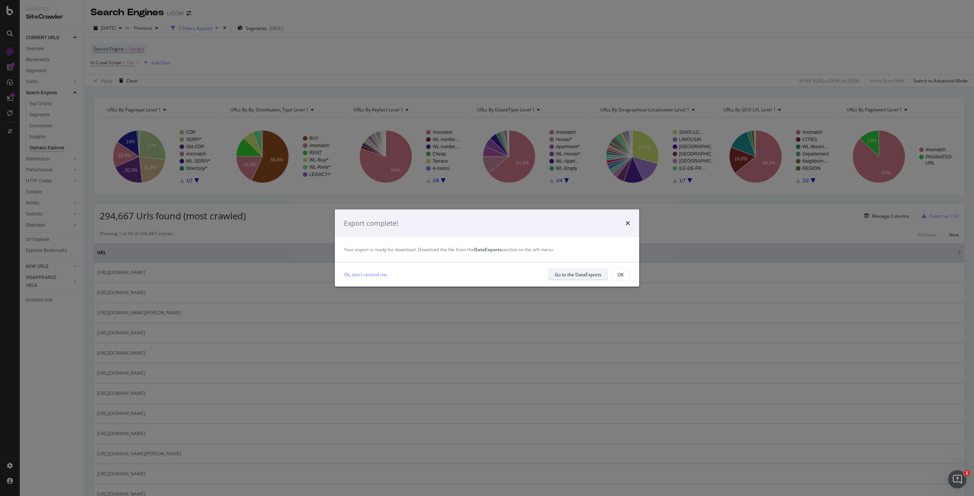
click at [584, 273] on div "Go to the DataExports" at bounding box center [578, 275] width 47 height 6
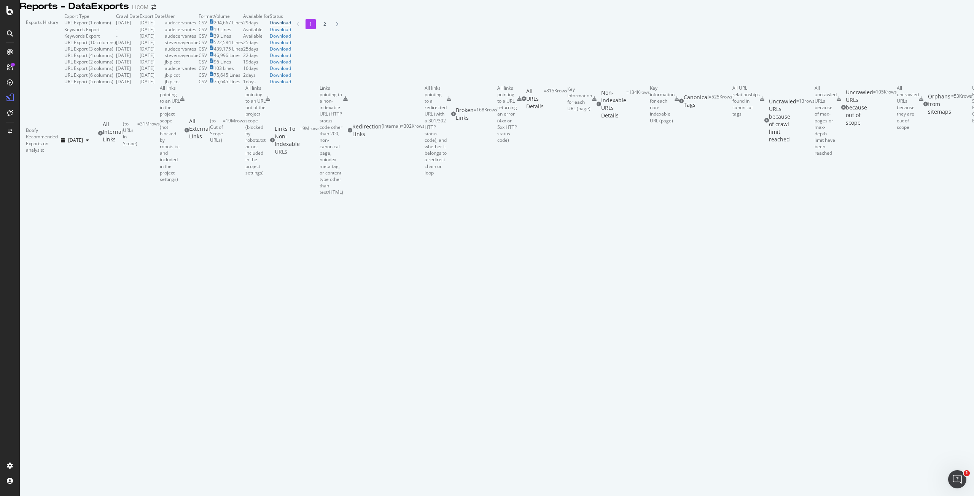
click at [291, 26] on div "Download" at bounding box center [280, 22] width 21 height 6
